Goal: Task Accomplishment & Management: Complete application form

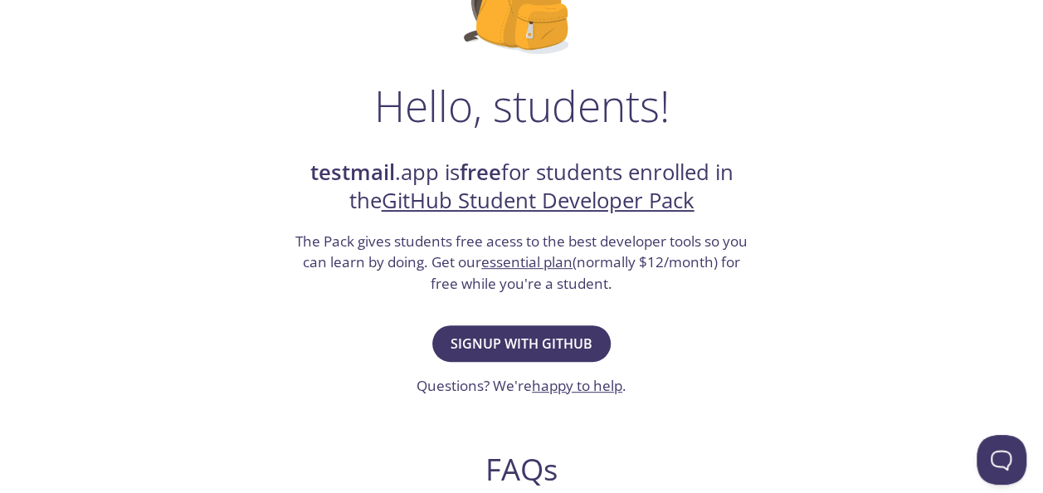
scroll to position [249, 0]
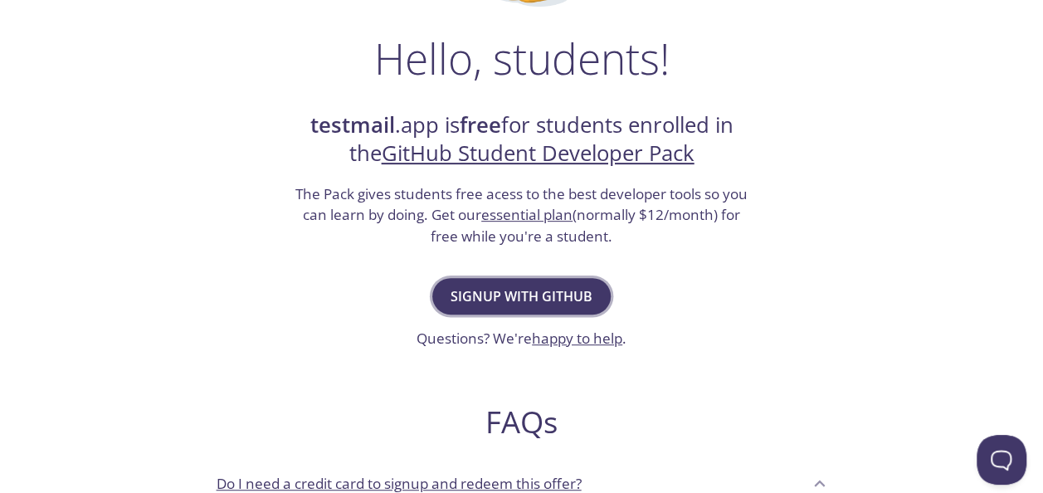
click at [588, 279] on button "Signup with GitHub" at bounding box center [521, 296] width 178 height 37
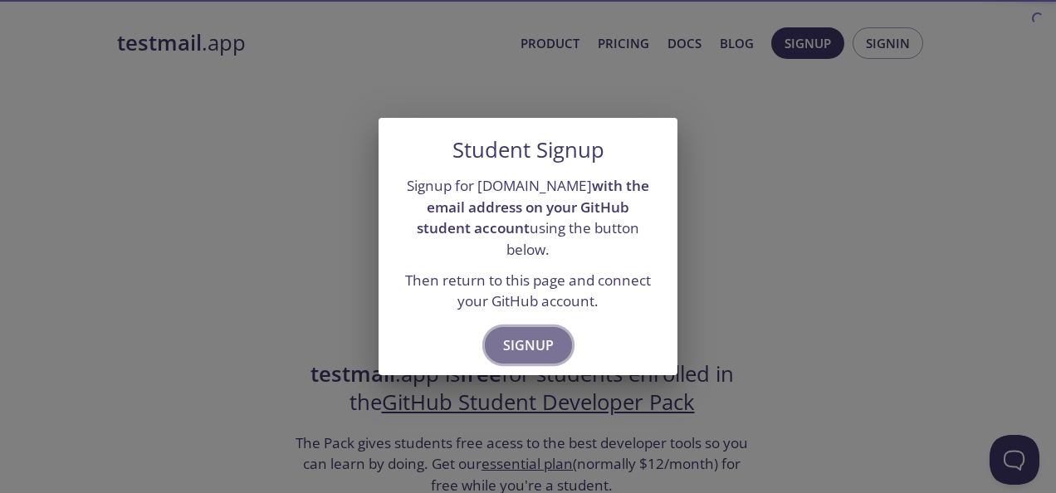
click at [556, 327] on button "Signup" at bounding box center [528, 345] width 87 height 37
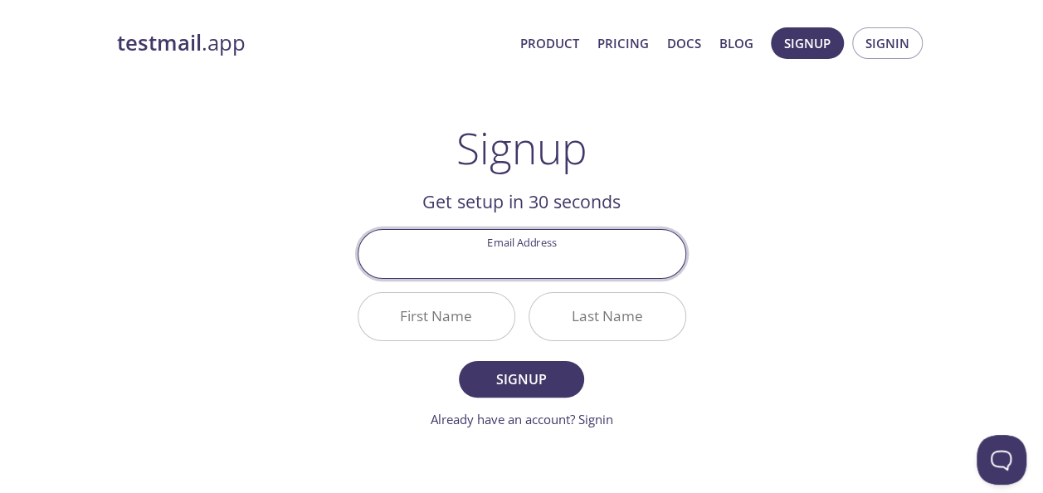
click at [565, 269] on input "Email Address" at bounding box center [521, 253] width 327 height 47
type input "[EMAIL_ADDRESS][DOMAIN_NAME]"
click at [495, 319] on input "First Name" at bounding box center [436, 316] width 156 height 47
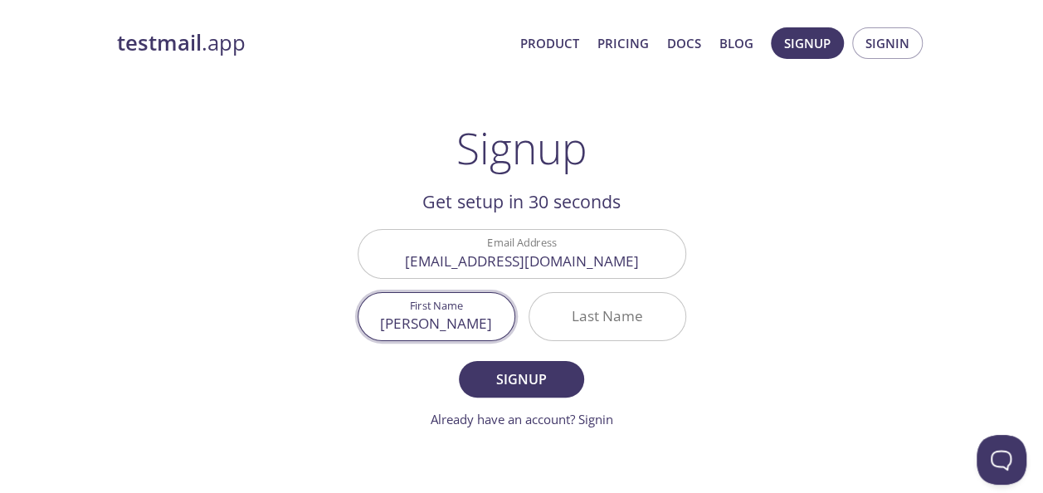
type input "[PERSON_NAME]"
click at [612, 324] on input "Last Name" at bounding box center [607, 316] width 156 height 47
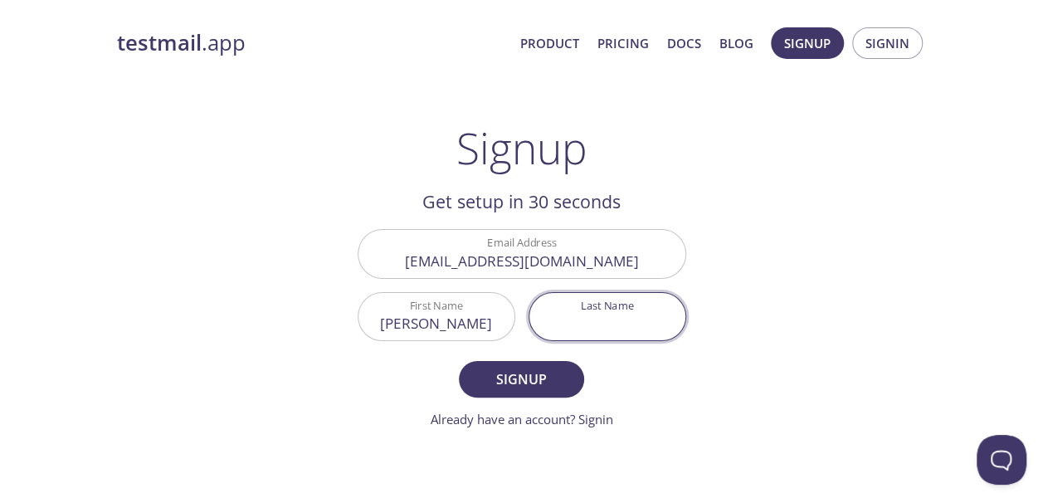
click at [612, 324] on input "Last Name" at bounding box center [607, 316] width 156 height 47
type input "Saltiveri"
click at [459, 361] on button "Signup" at bounding box center [521, 379] width 124 height 37
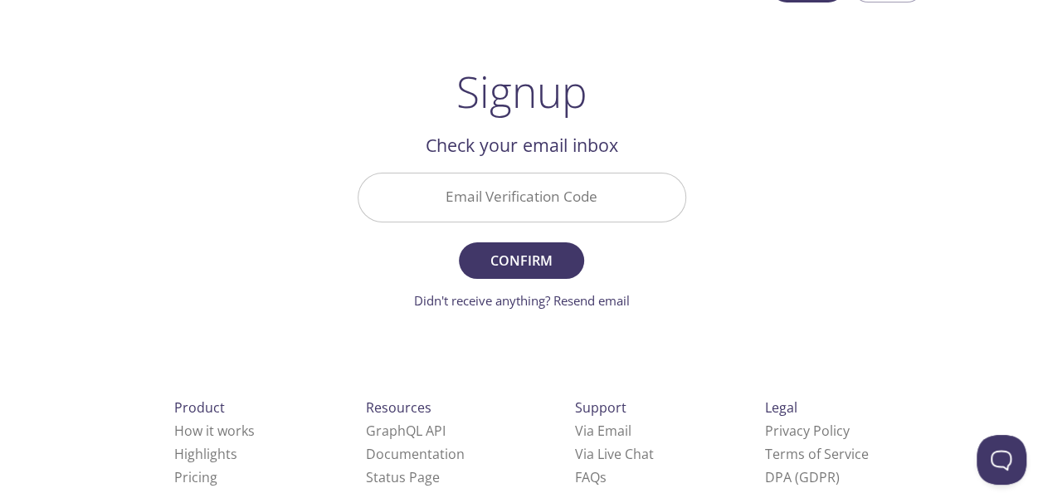
scroll to position [83, 0]
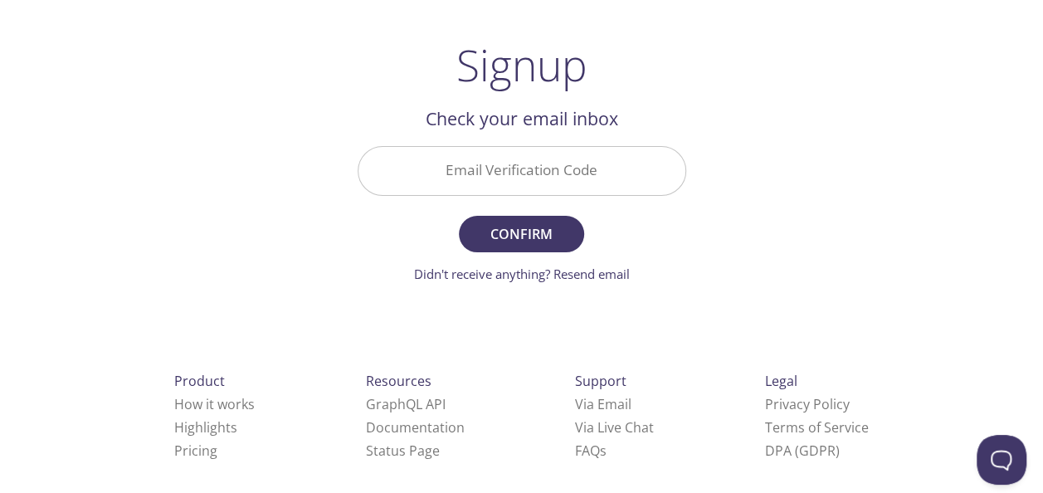
click at [629, 172] on input "Email Verification Code" at bounding box center [521, 170] width 327 height 47
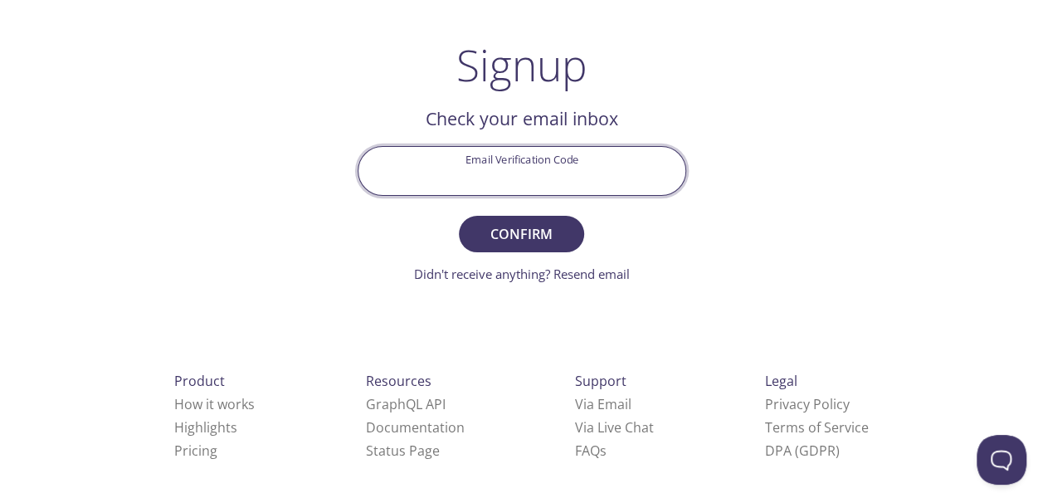
paste input "LTEMFHR"
type input "LTEMFHR"
click at [574, 233] on button "Confirm" at bounding box center [521, 234] width 124 height 37
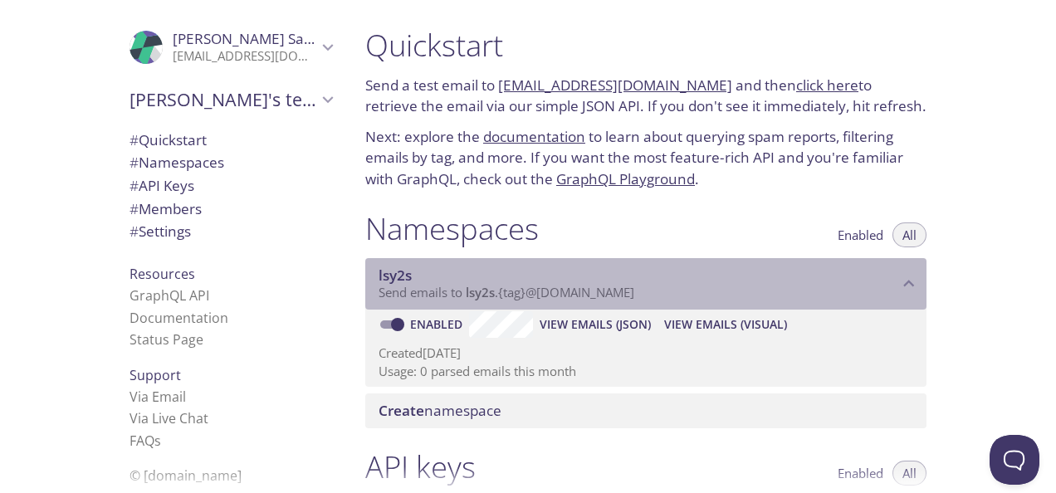
click at [601, 270] on span "lsy2s" at bounding box center [637, 275] width 519 height 18
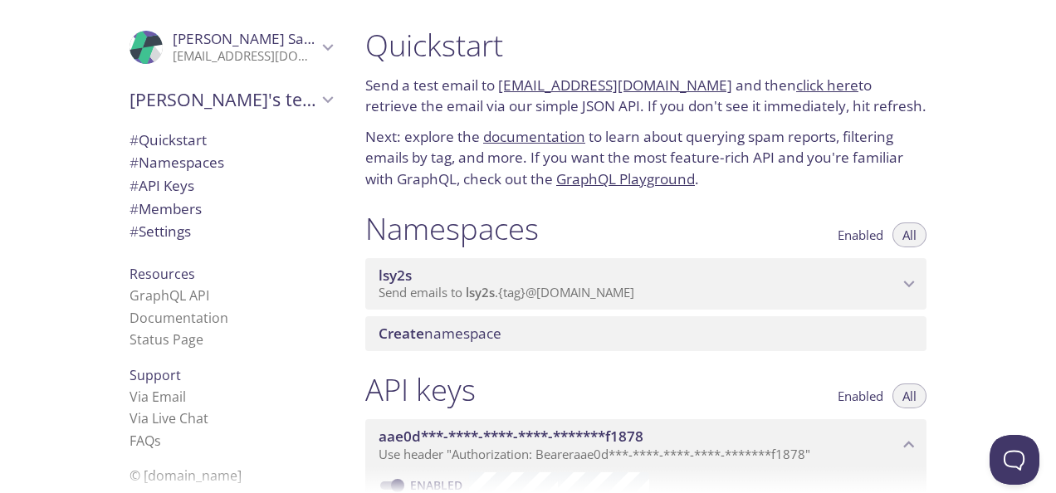
click at [601, 270] on span "lsy2s" at bounding box center [637, 275] width 519 height 18
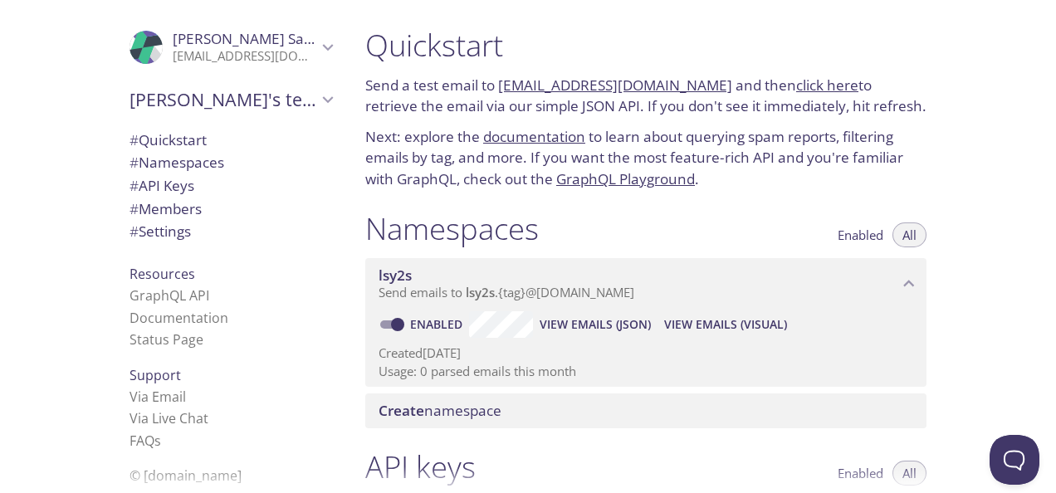
click at [189, 141] on span "# Quickstart" at bounding box center [167, 139] width 77 height 19
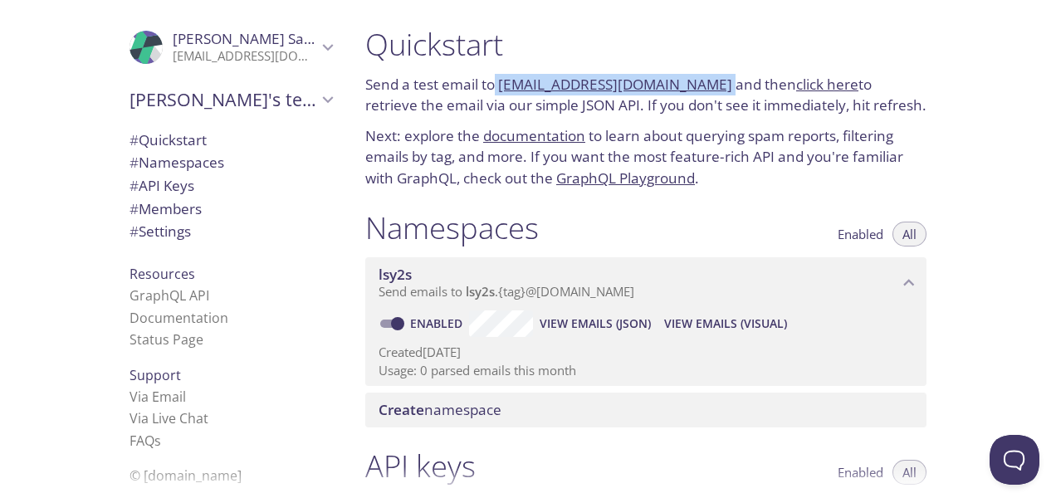
drag, startPoint x: 700, startPoint y: 78, endPoint x: 497, endPoint y: 90, distance: 202.8
click at [497, 90] on p "Send a test email to [EMAIL_ADDRESS][DOMAIN_NAME] and then click here to retrie…" at bounding box center [645, 95] width 561 height 42
click at [858, 234] on span "Enabled" at bounding box center [860, 234] width 46 height 0
click at [822, 422] on div "Create namespace" at bounding box center [645, 410] width 561 height 35
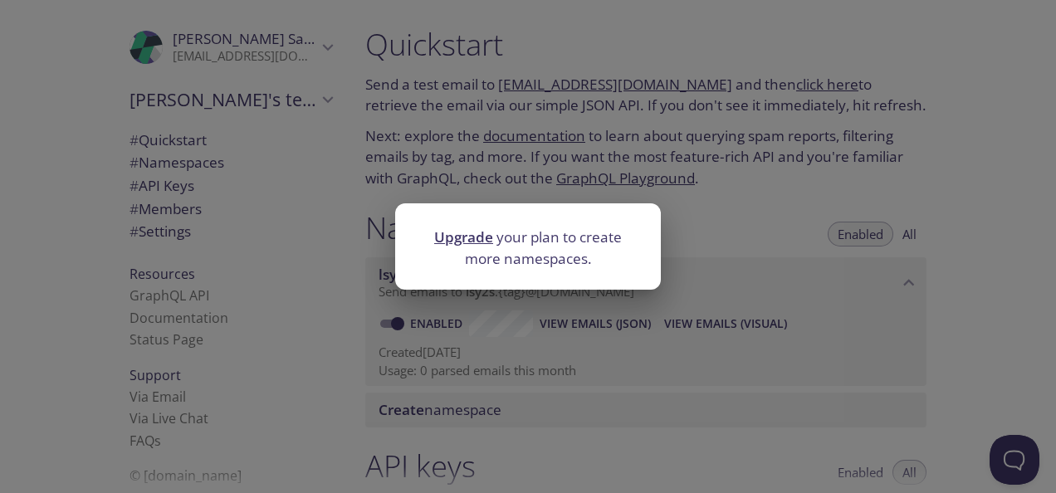
click at [633, 179] on div "Upgrade your plan to create more namespaces." at bounding box center [528, 246] width 1056 height 493
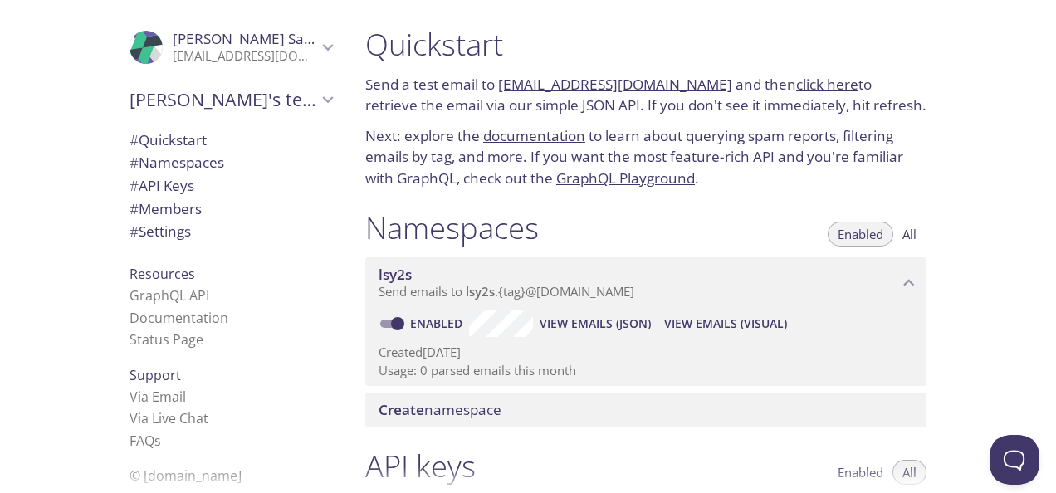
click at [900, 231] on button "All" at bounding box center [909, 234] width 34 height 25
click at [428, 326] on link "Enabled" at bounding box center [437, 323] width 61 height 16
click at [427, 326] on input "Enabled" at bounding box center [398, 324] width 60 height 20
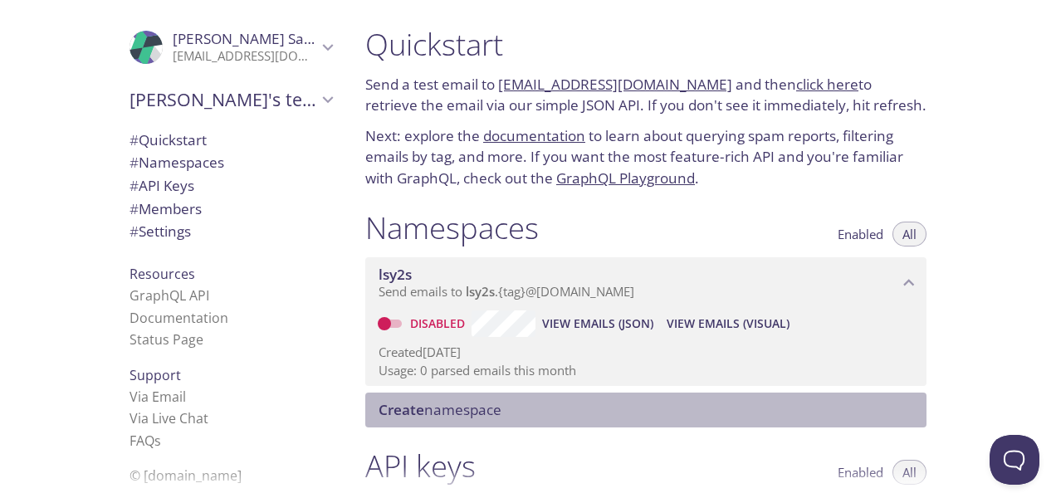
click at [500, 410] on span "Create namespace" at bounding box center [439, 409] width 123 height 19
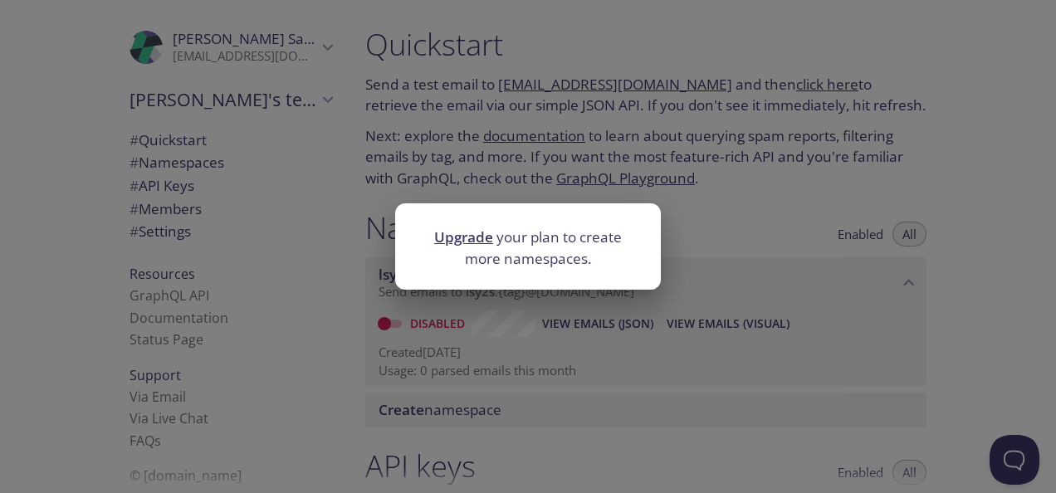
click at [543, 312] on div "Upgrade your plan to create more namespaces." at bounding box center [528, 246] width 1056 height 493
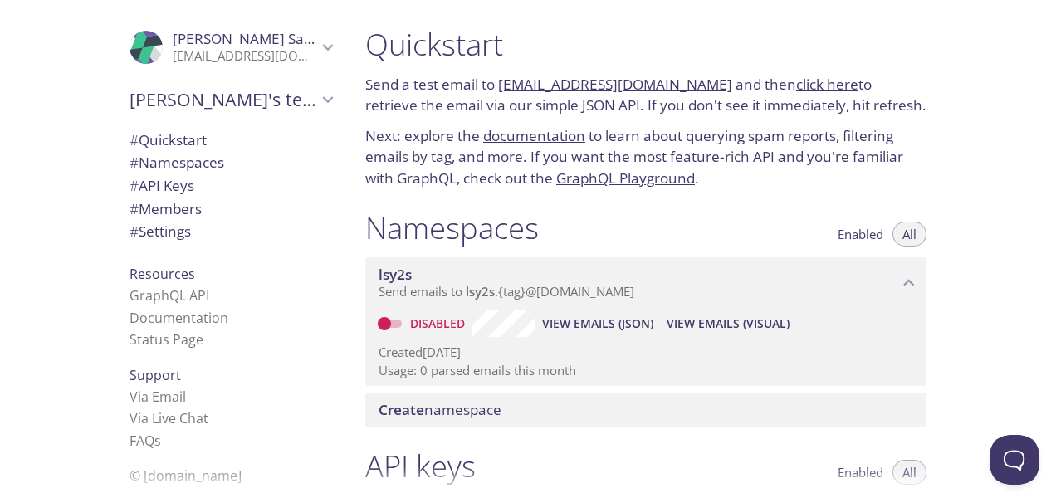
click at [450, 324] on link "Disabled" at bounding box center [439, 323] width 64 height 16
click at [414, 324] on input "Disabled" at bounding box center [384, 324] width 60 height 20
checkbox input "true"
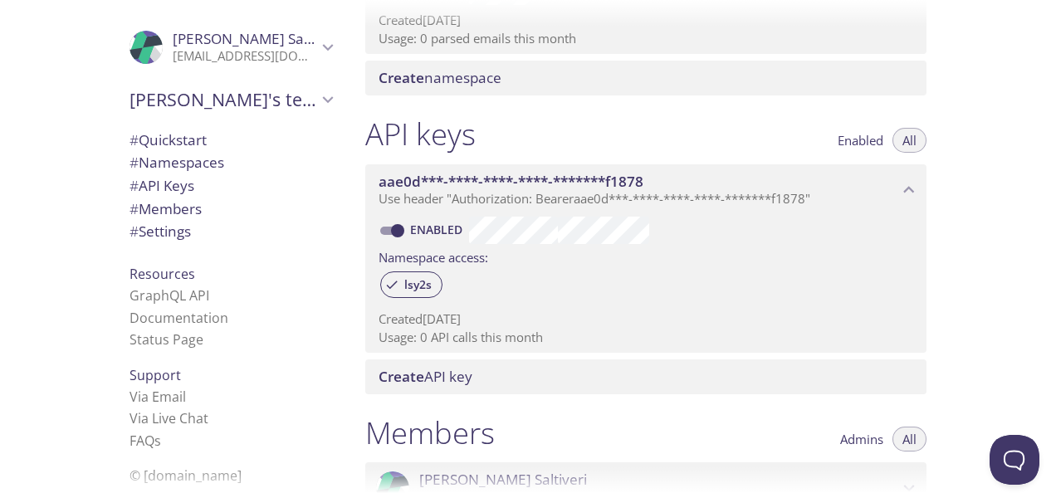
scroll to position [416, 0]
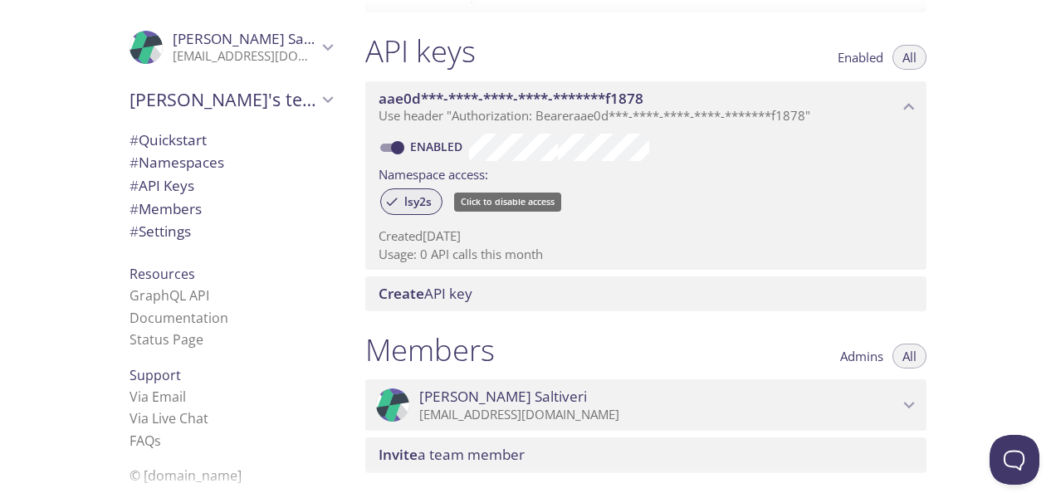
click at [423, 204] on span "lsy2s" at bounding box center [417, 201] width 47 height 15
click at [387, 198] on icon at bounding box center [391, 201] width 15 height 15
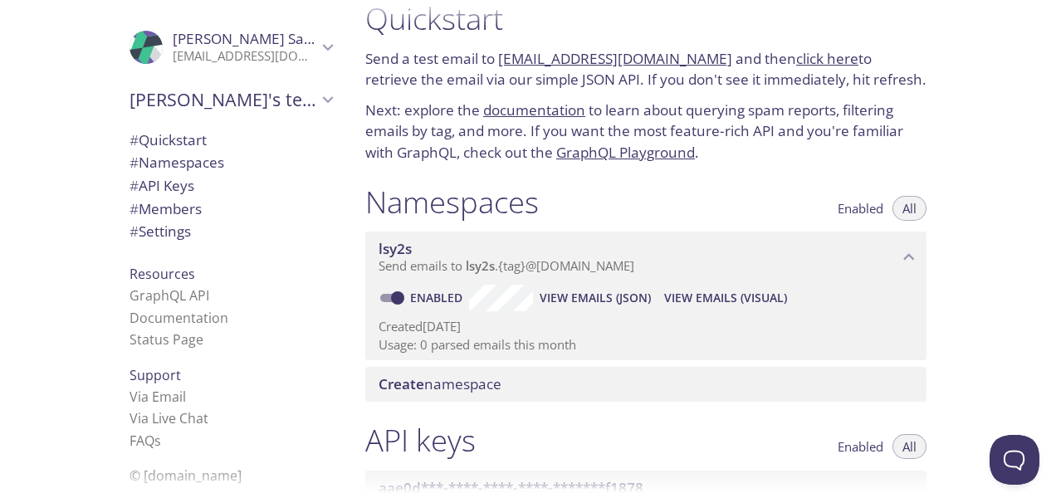
scroll to position [0, 0]
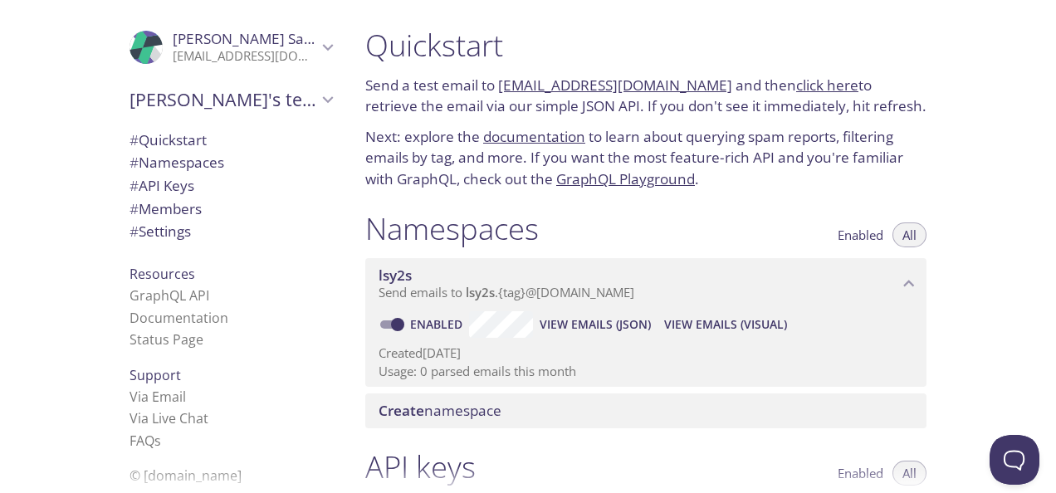
click at [214, 153] on span "# Namespaces" at bounding box center [176, 162] width 95 height 19
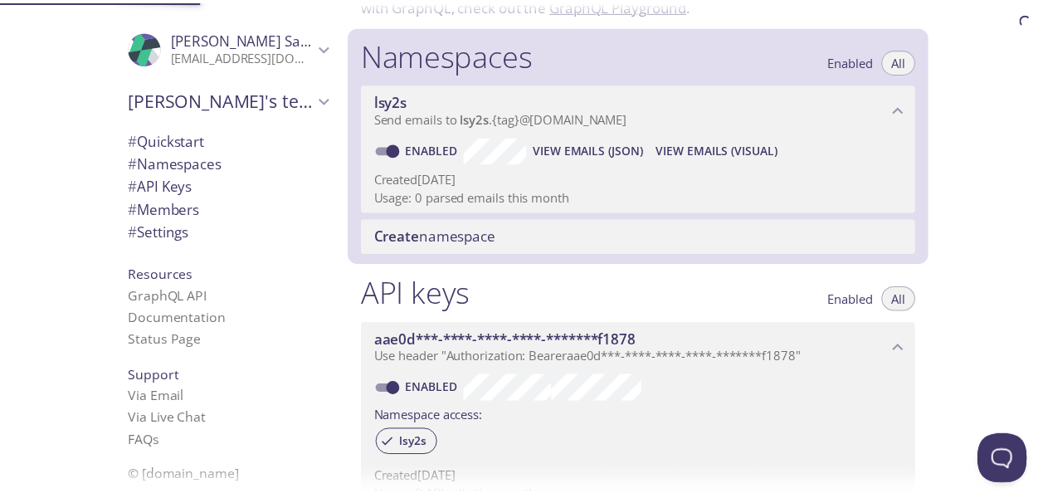
scroll to position [209, 0]
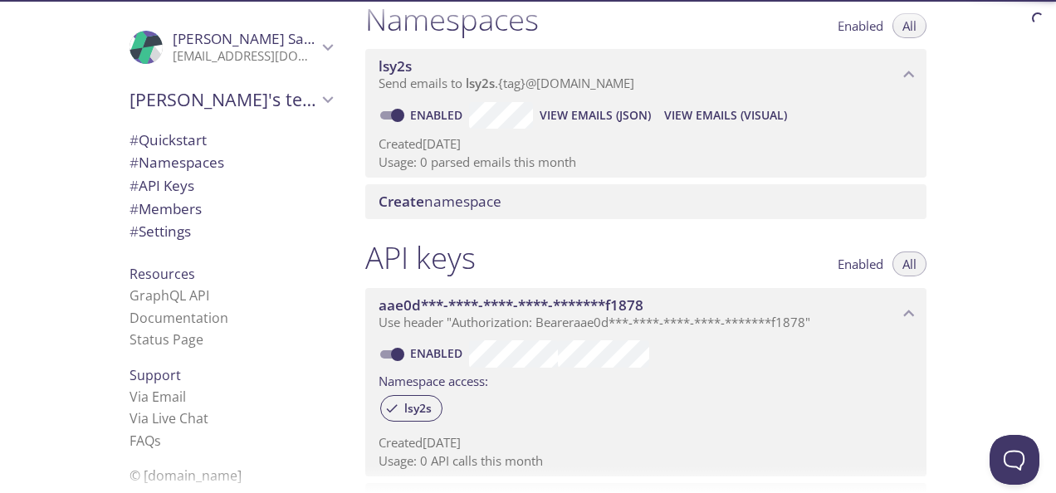
click at [453, 212] on div "Create namespace" at bounding box center [645, 201] width 561 height 35
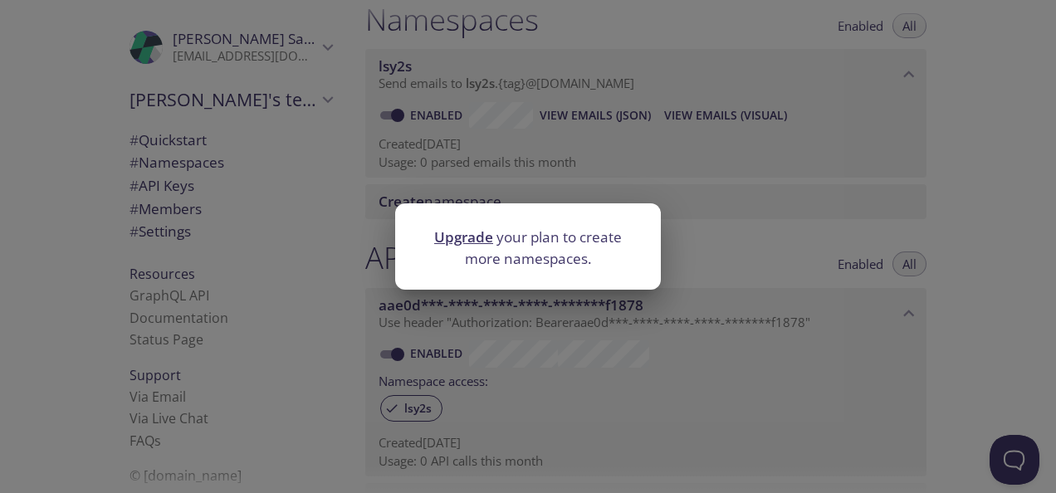
click at [461, 234] on link "Upgrade" at bounding box center [463, 236] width 59 height 19
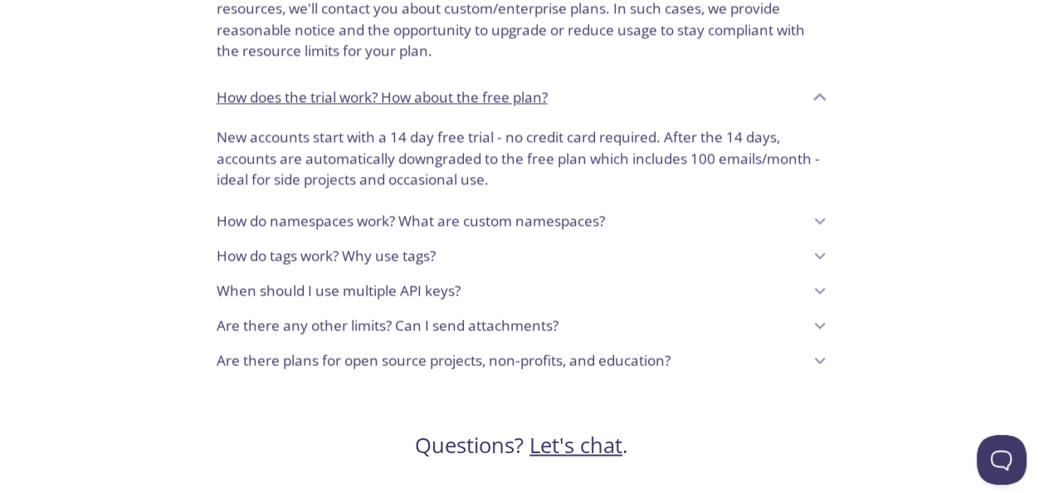
scroll to position [1455, 0]
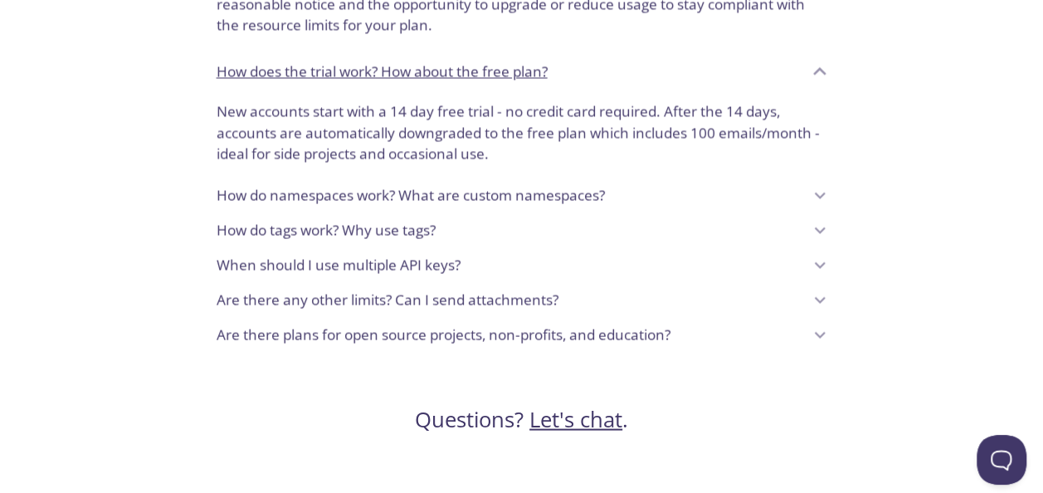
click at [362, 194] on p "How do namespaces work? What are custom namespaces?" at bounding box center [411, 195] width 388 height 22
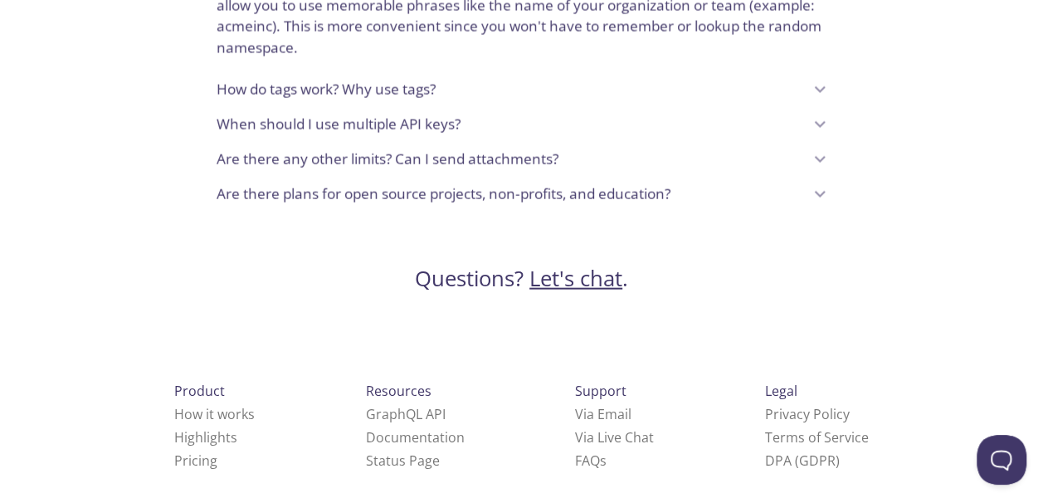
scroll to position [1847, 0]
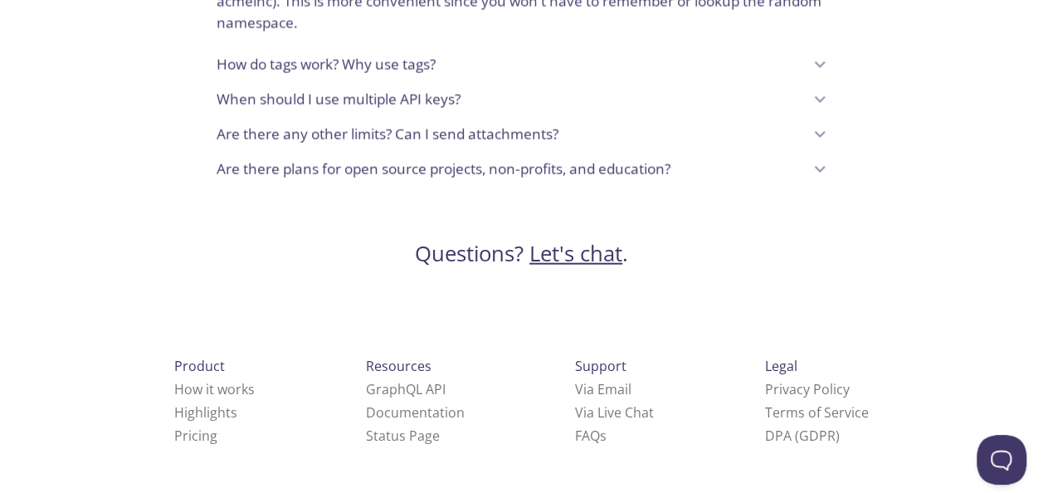
click at [296, 139] on p "Are there any other limits? Can I send attachments?" at bounding box center [388, 135] width 342 height 22
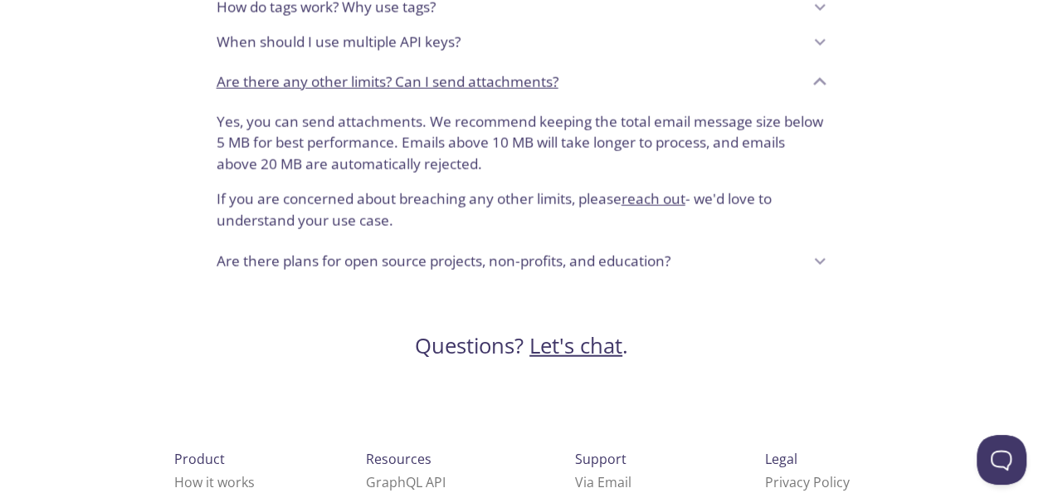
scroll to position [1930, 0]
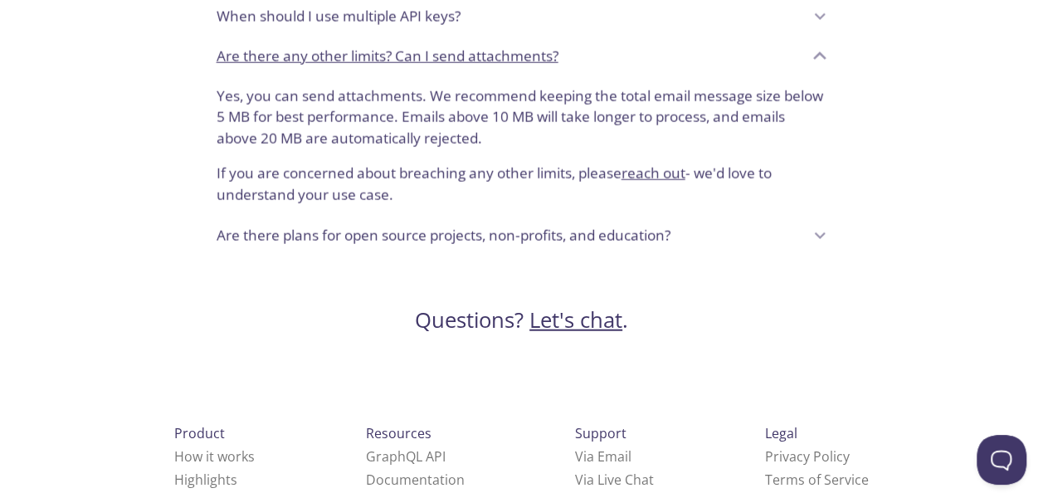
click at [295, 218] on div "Are there plans for open source projects, non-profits, and education?" at bounding box center [521, 235] width 637 height 35
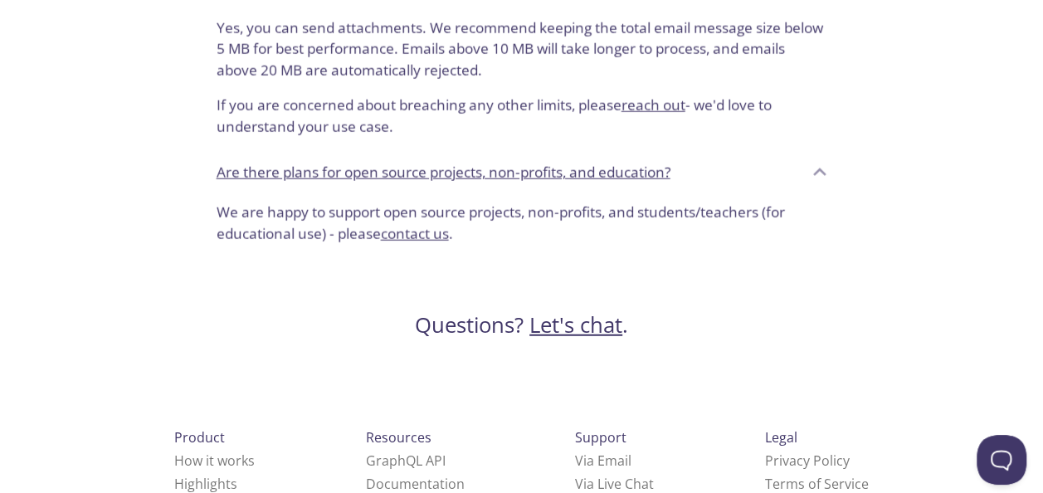
scroll to position [2013, 0]
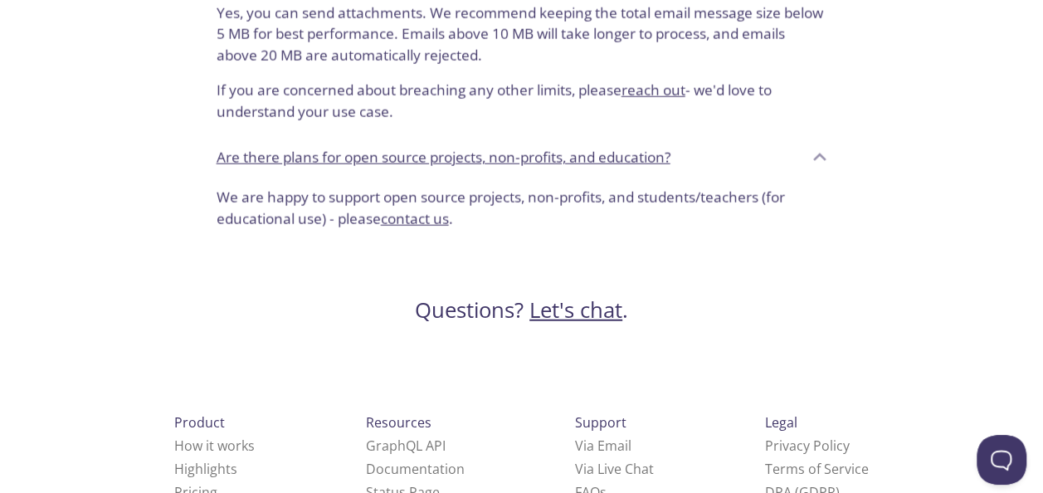
click at [412, 217] on link "contact us" at bounding box center [415, 218] width 68 height 19
click at [794, 166] on div "Are there plans for open source projects, non-profits, and education?" at bounding box center [510, 158] width 586 height 28
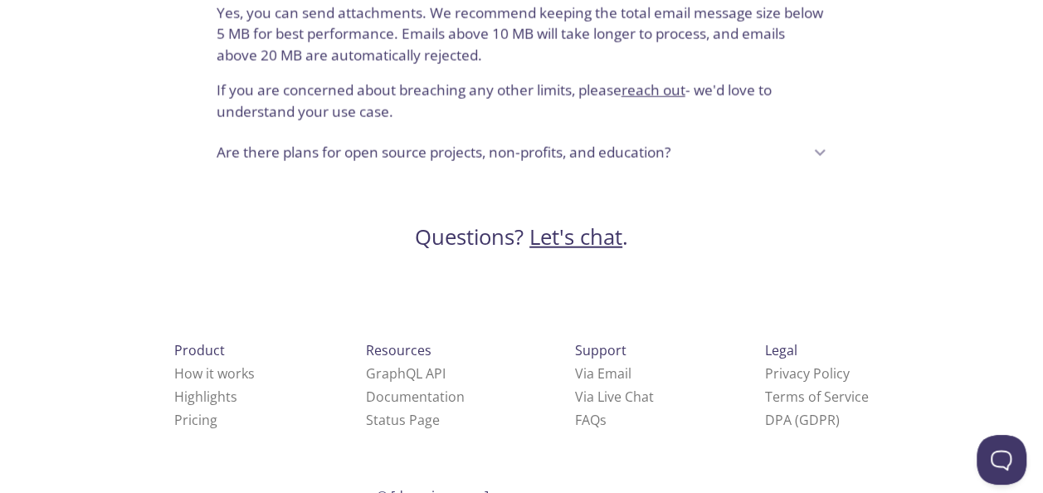
scroll to position [1997, 0]
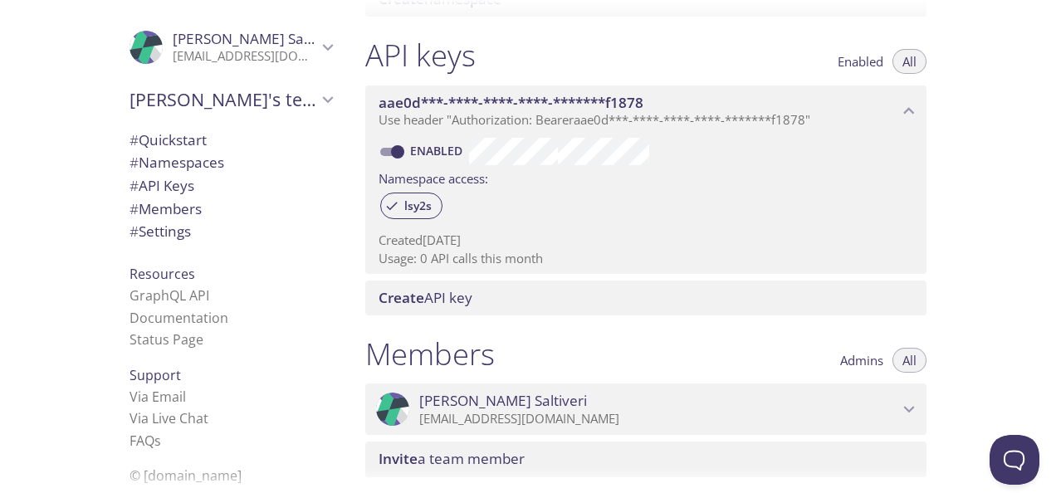
scroll to position [438, 0]
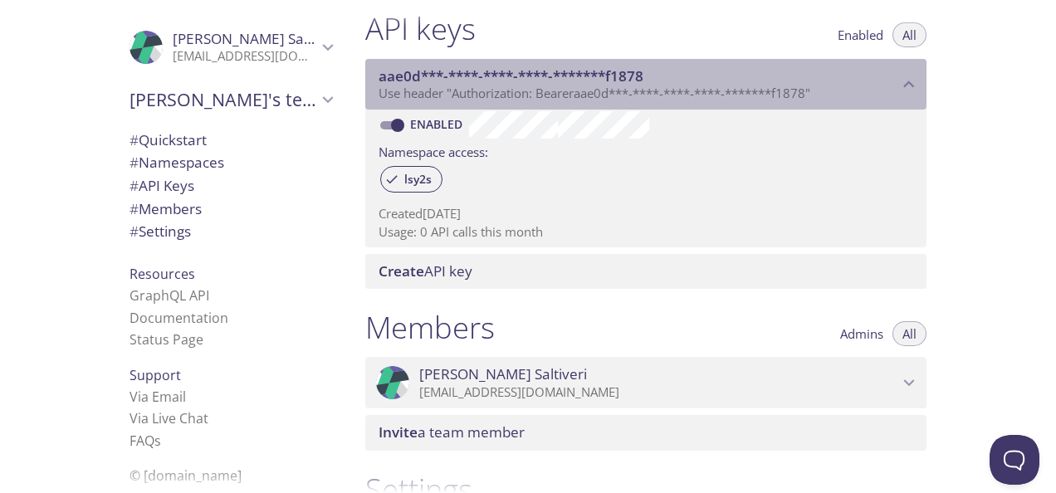
click at [715, 94] on span "Use header "Authorization: Bearer aae0d***-****-****-****-*******f1878 "" at bounding box center [594, 93] width 432 height 17
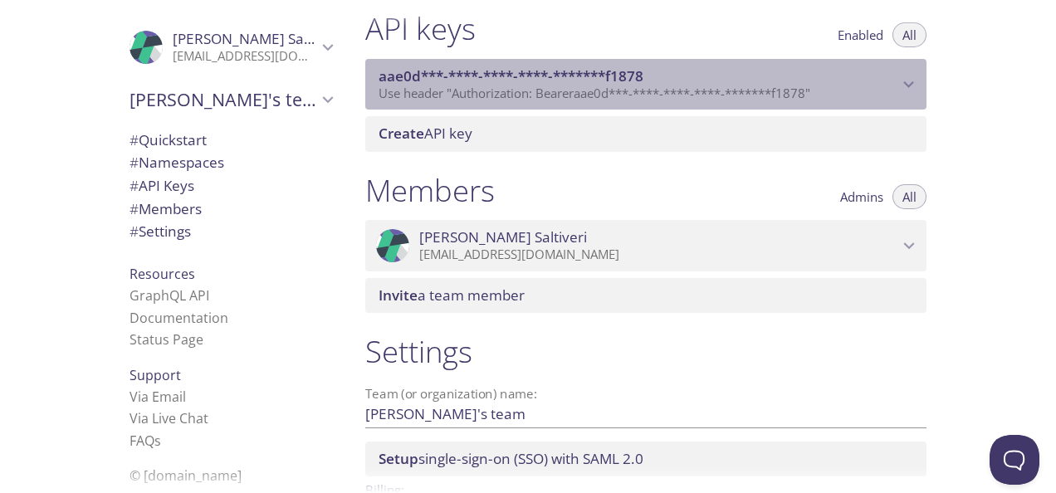
click at [715, 94] on span "Use header "Authorization: Bearer aae0d***-****-****-****-*******f1878 "" at bounding box center [594, 93] width 432 height 17
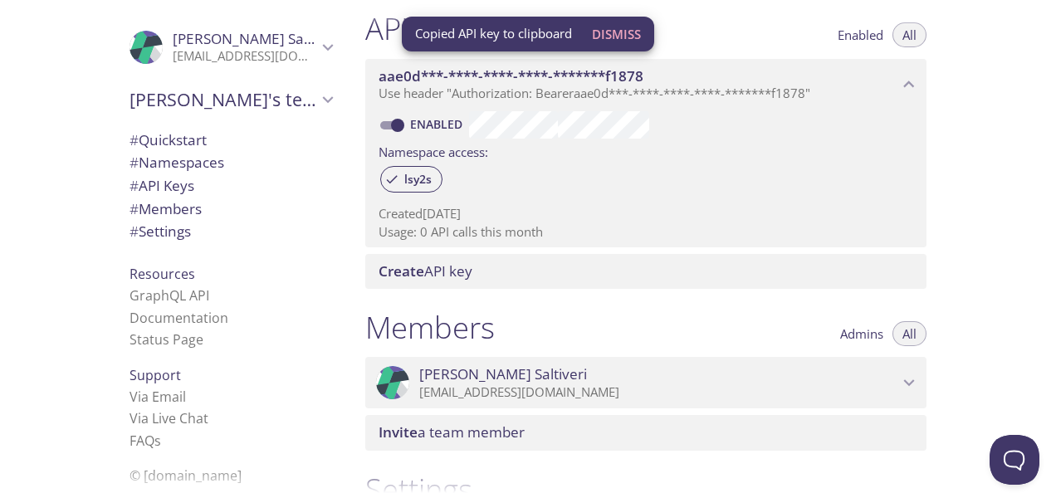
click at [647, 97] on span "Use header "Authorization: Bearer aae0d***-****-****-****-*******f1878 "" at bounding box center [594, 93] width 432 height 17
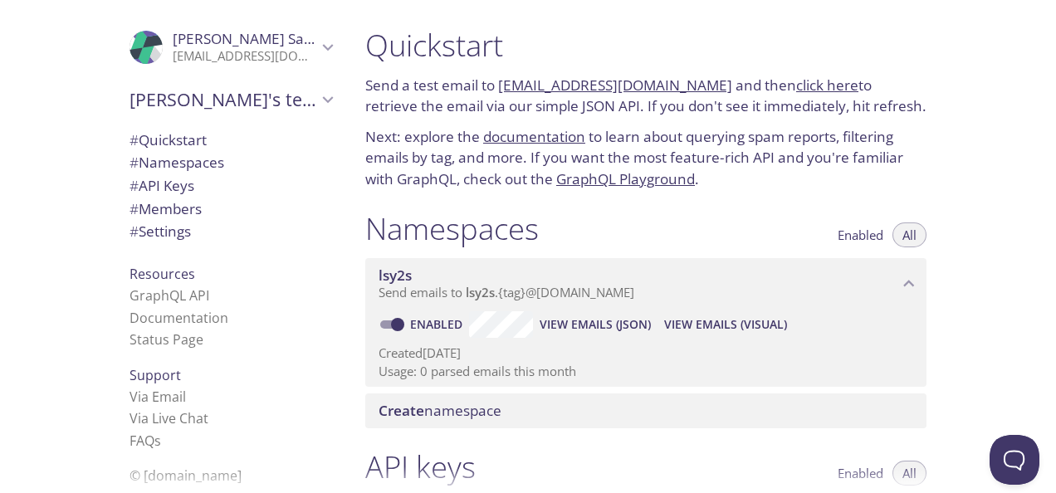
scroll to position [0, 0]
click at [581, 315] on span "View Emails (JSON)" at bounding box center [594, 325] width 111 height 20
click at [796, 78] on link "click here" at bounding box center [827, 85] width 62 height 19
click at [269, 224] on span "# Settings" at bounding box center [230, 232] width 202 height 22
